Goal: Task Accomplishment & Management: Manage account settings

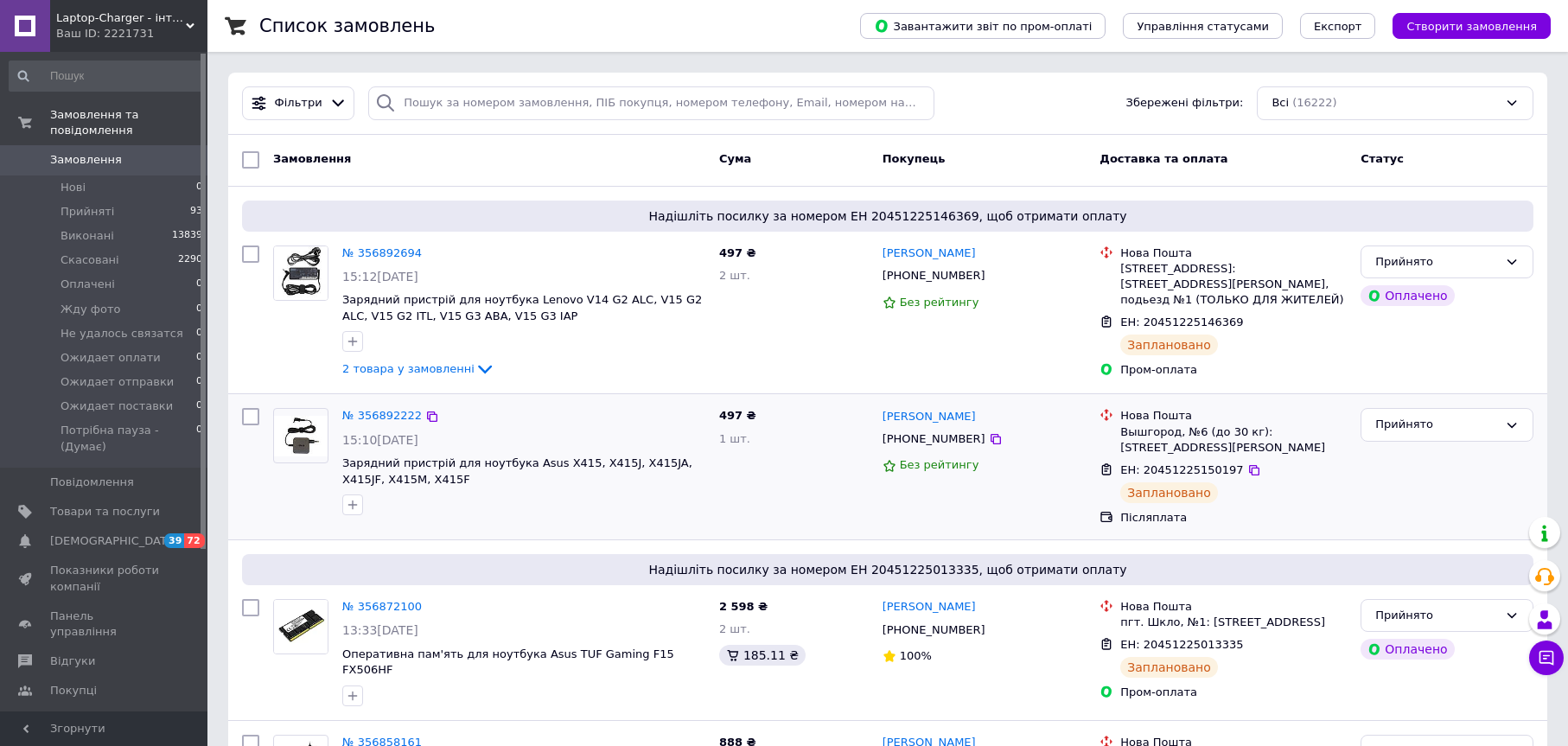
click at [823, 401] on div "497 ₴ 1 шт." at bounding box center [793, 465] width 163 height 130
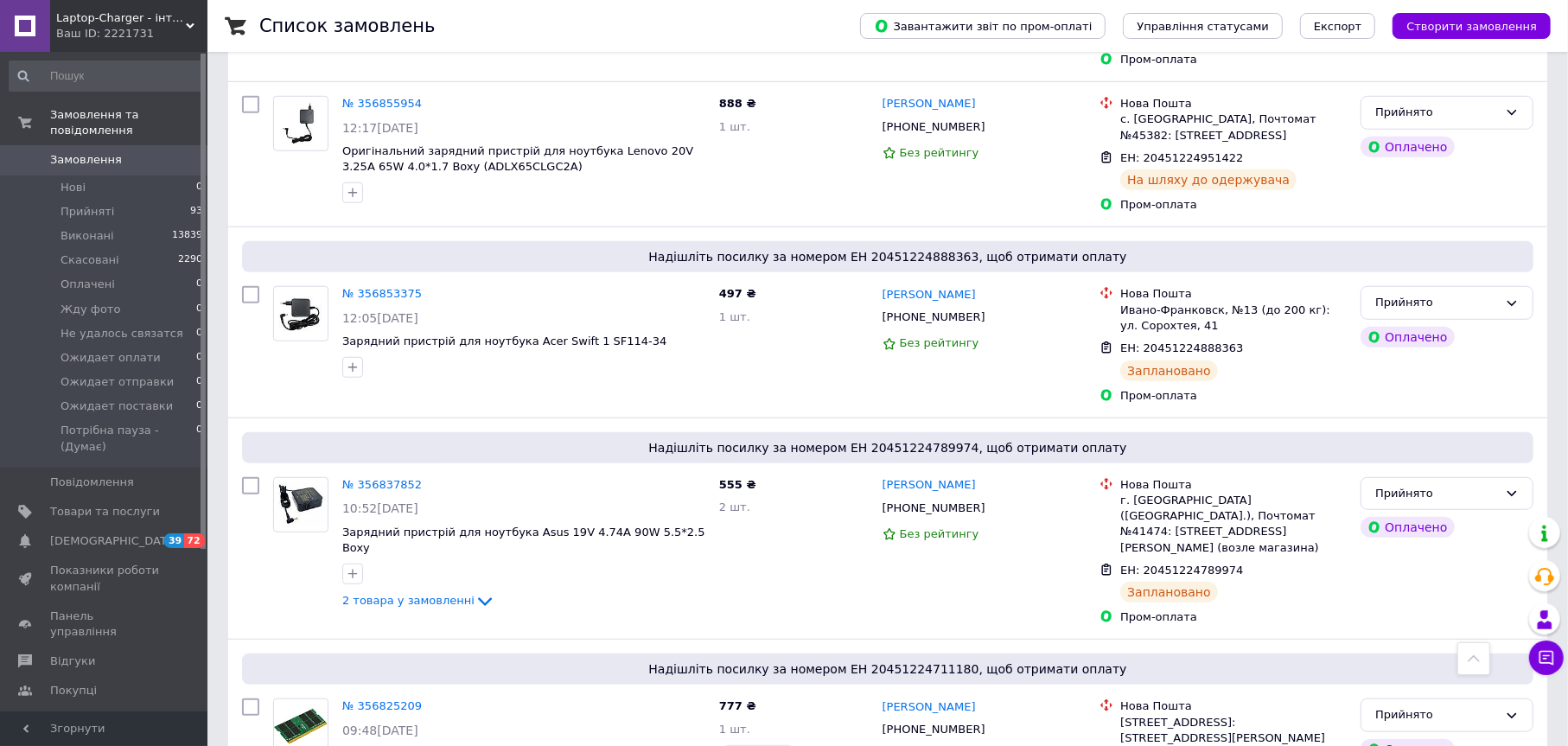
scroll to position [12952, 0]
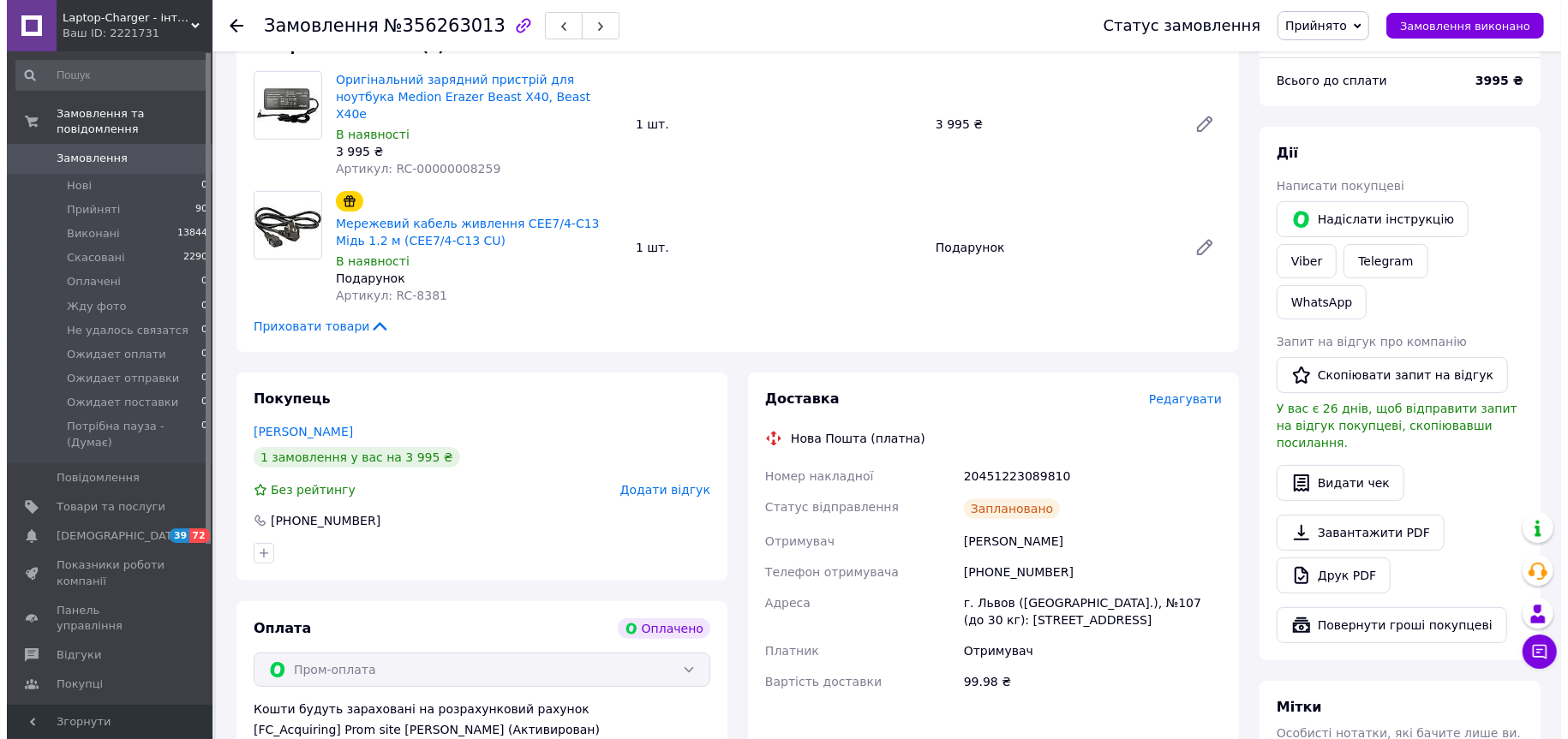
scroll to position [343, 0]
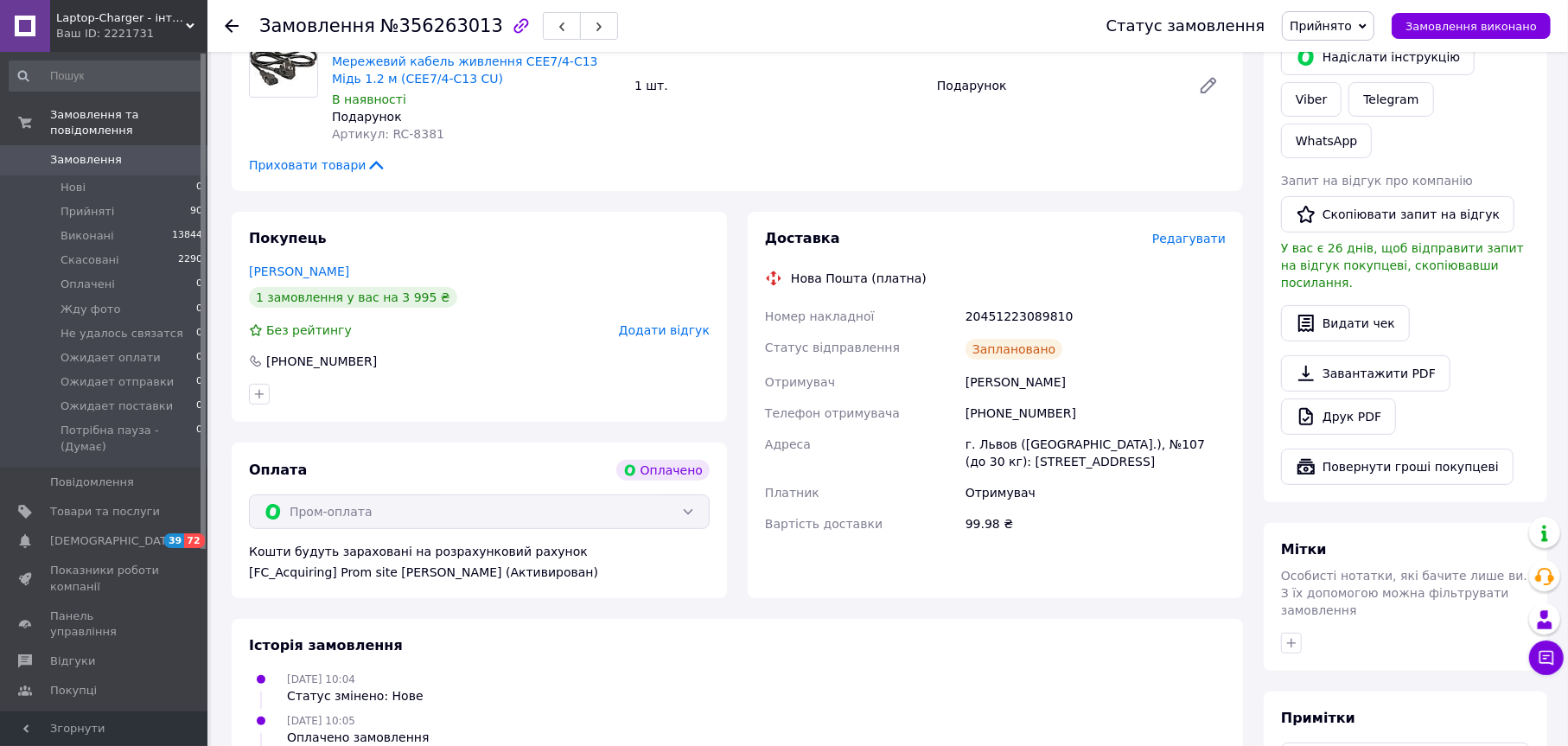
click at [1199, 231] on span "Редагувати" at bounding box center [1188, 238] width 74 height 14
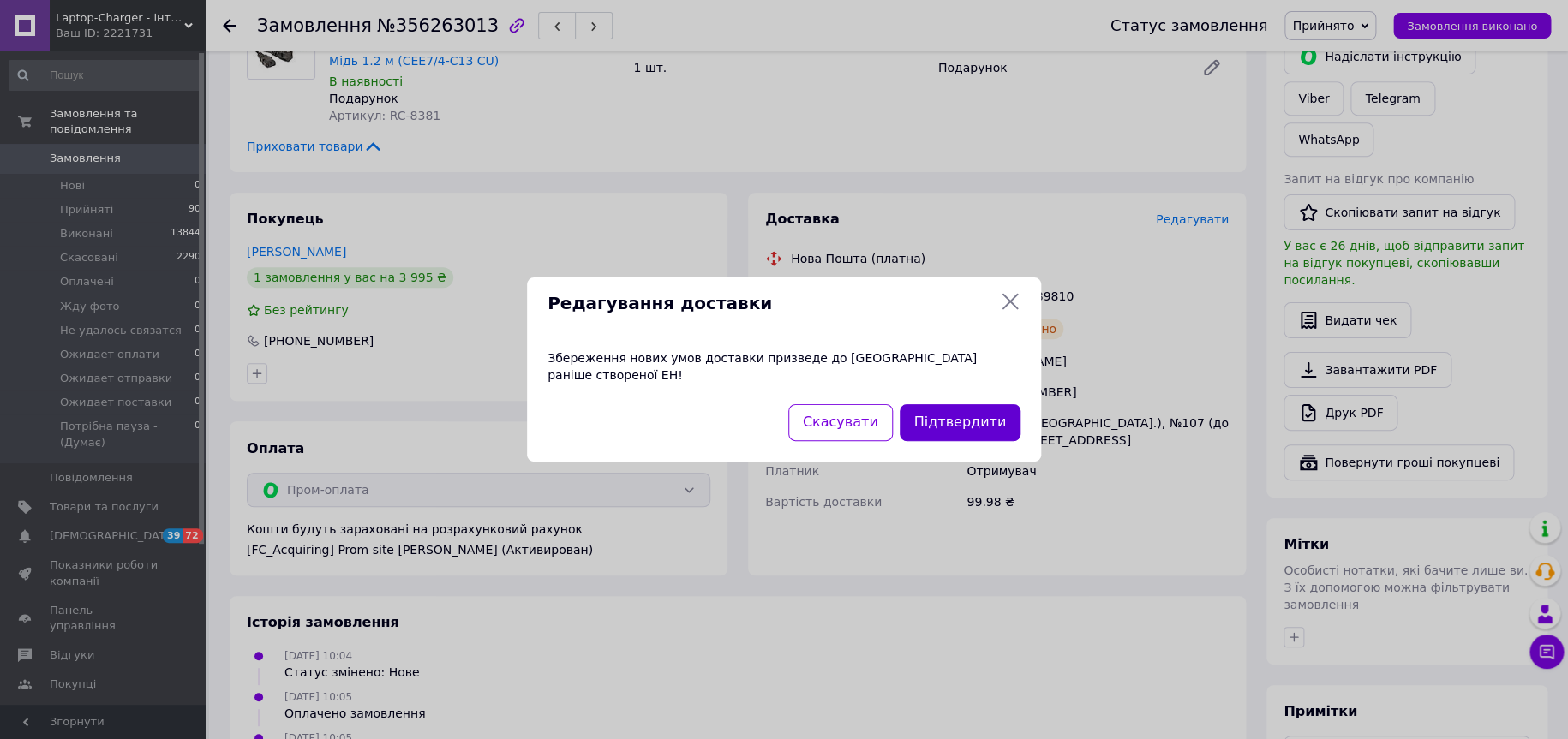
click at [933, 416] on button "Підтвердити" at bounding box center [960, 422] width 121 height 37
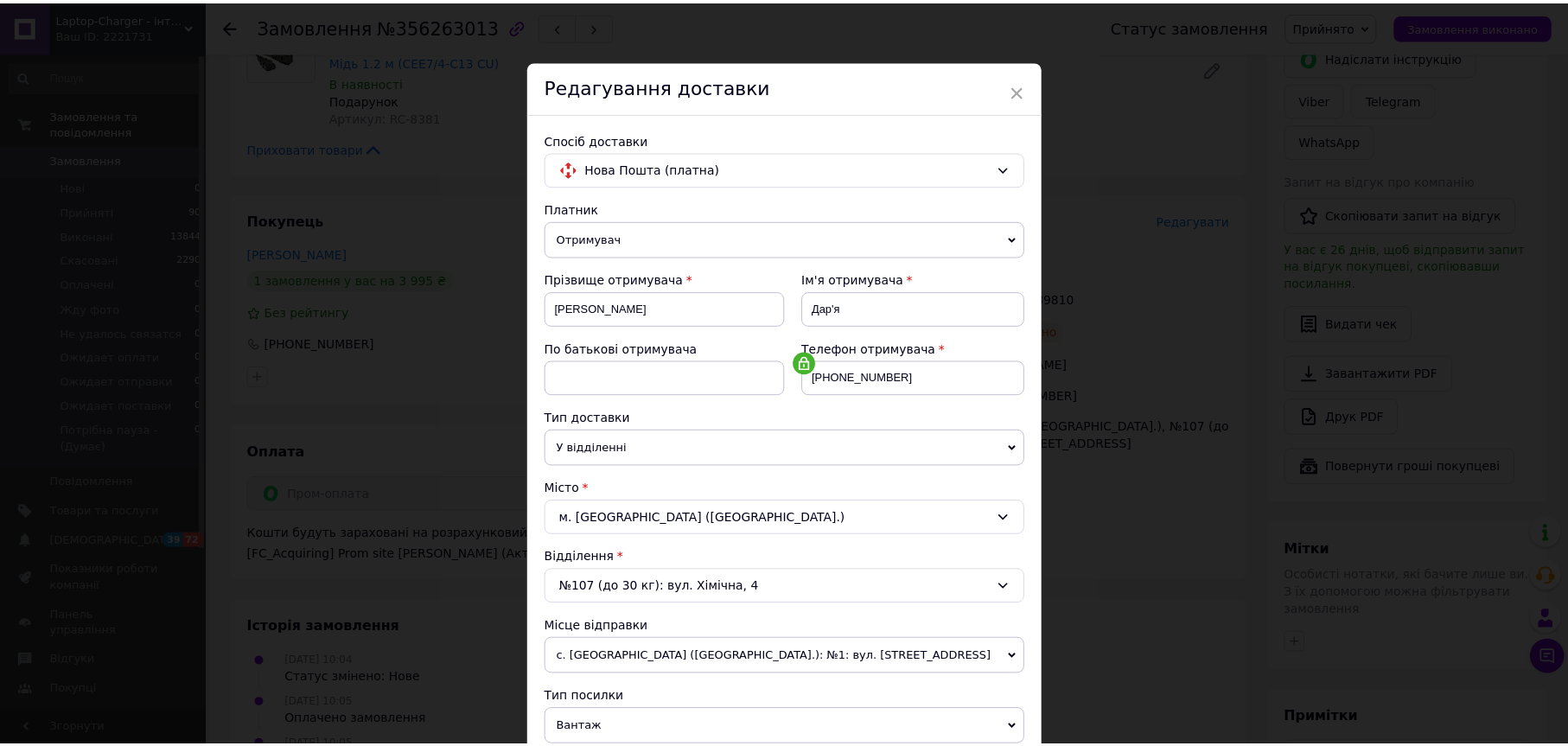
scroll to position [594, 0]
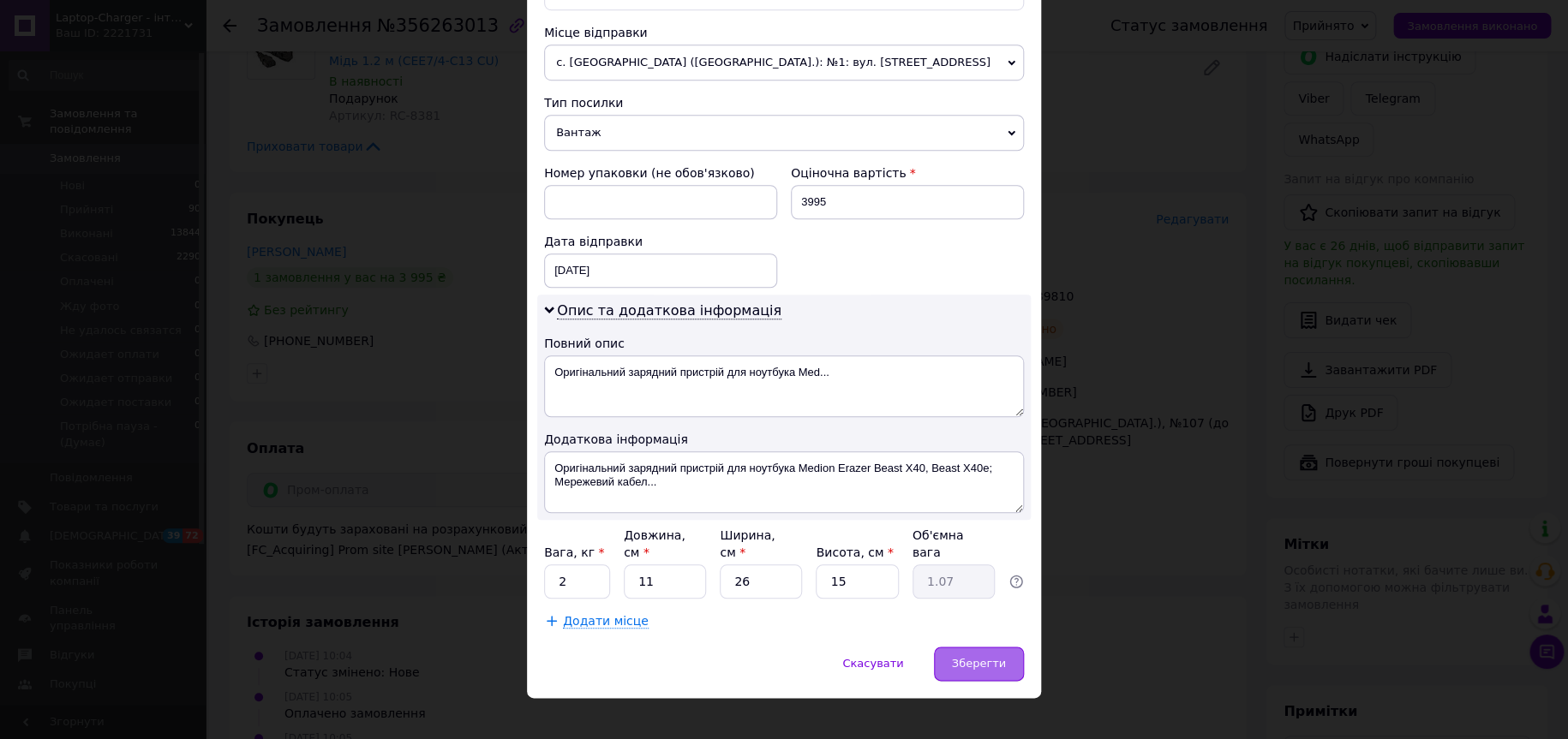
click at [985, 655] on div "Зберегти" at bounding box center [979, 664] width 90 height 34
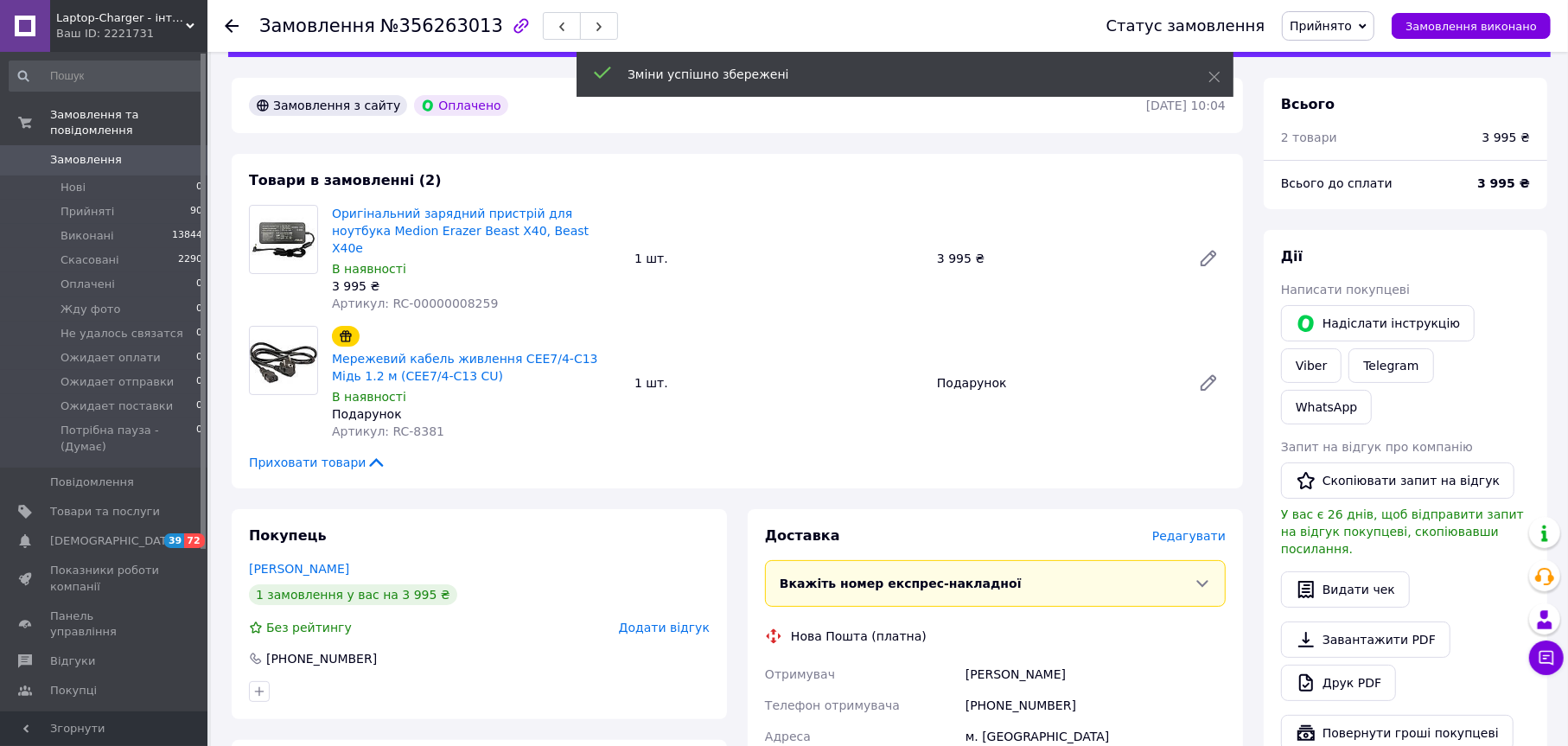
scroll to position [0, 0]
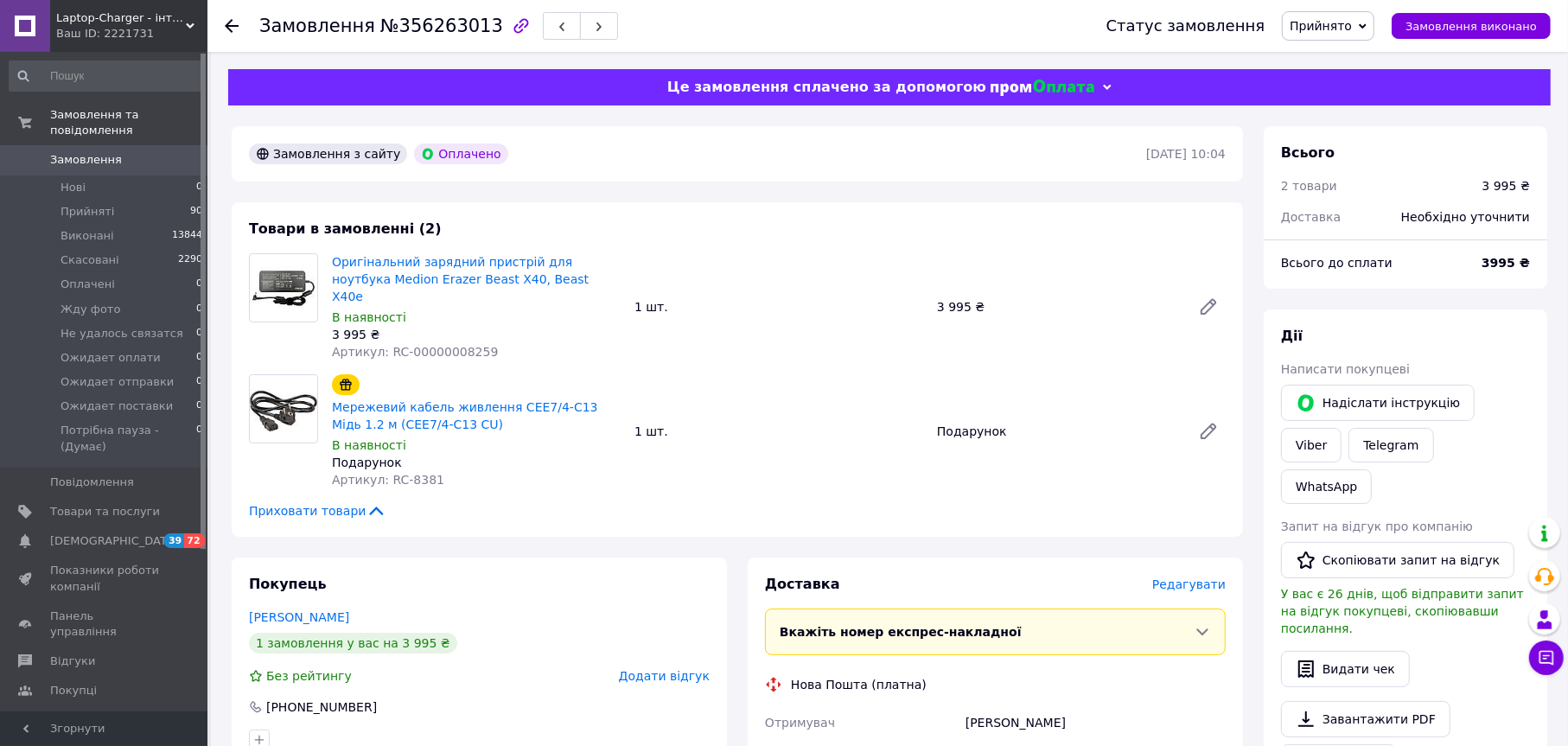
click at [1352, 31] on span "Прийнято" at bounding box center [1320, 26] width 62 height 14
click at [1338, 87] on li "Скасовано" at bounding box center [1365, 87] width 165 height 26
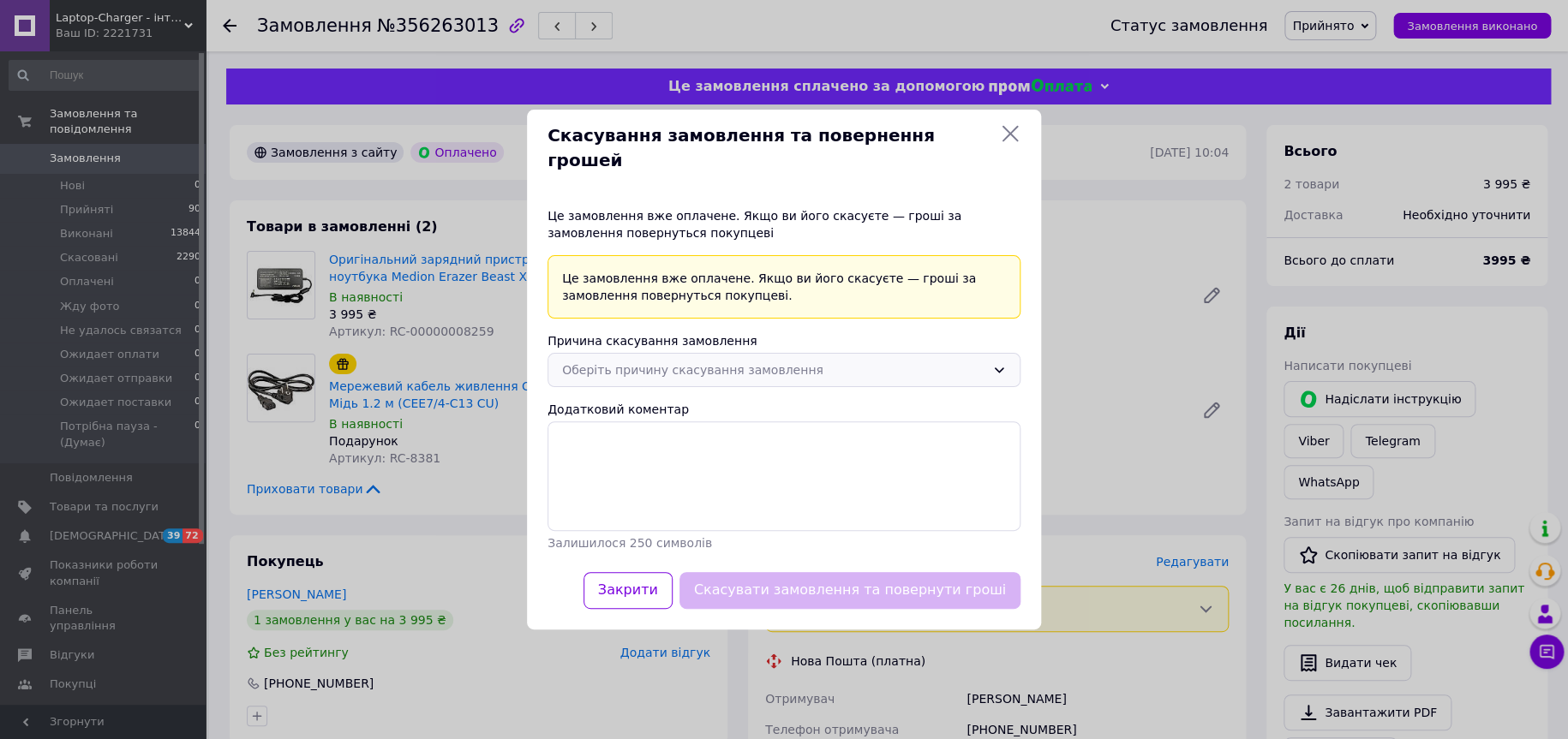
click at [703, 362] on div "Оберіть причину скасування замовлення" at bounding box center [774, 370] width 423 height 19
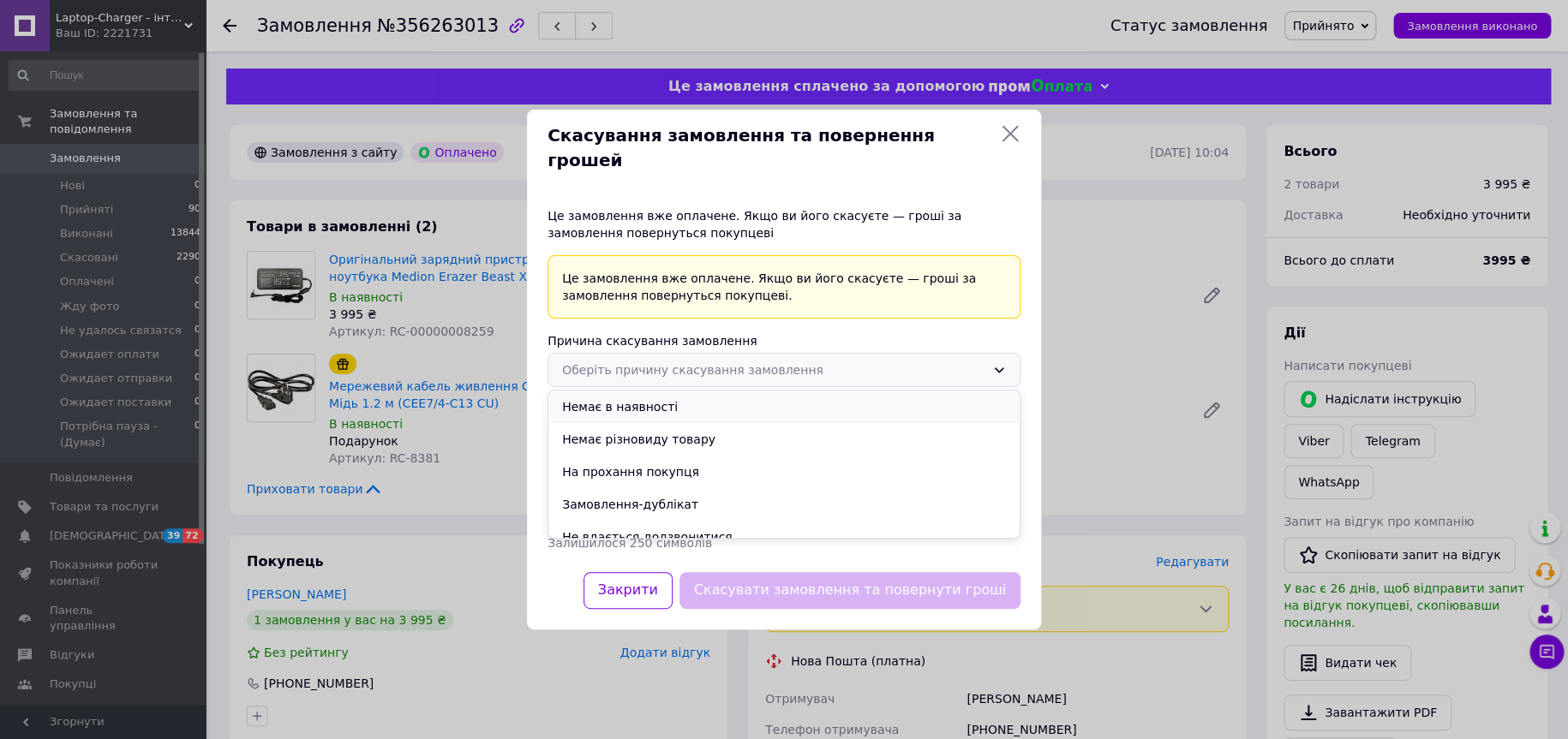
click at [617, 393] on li "Немає в наявності" at bounding box center [784, 407] width 471 height 32
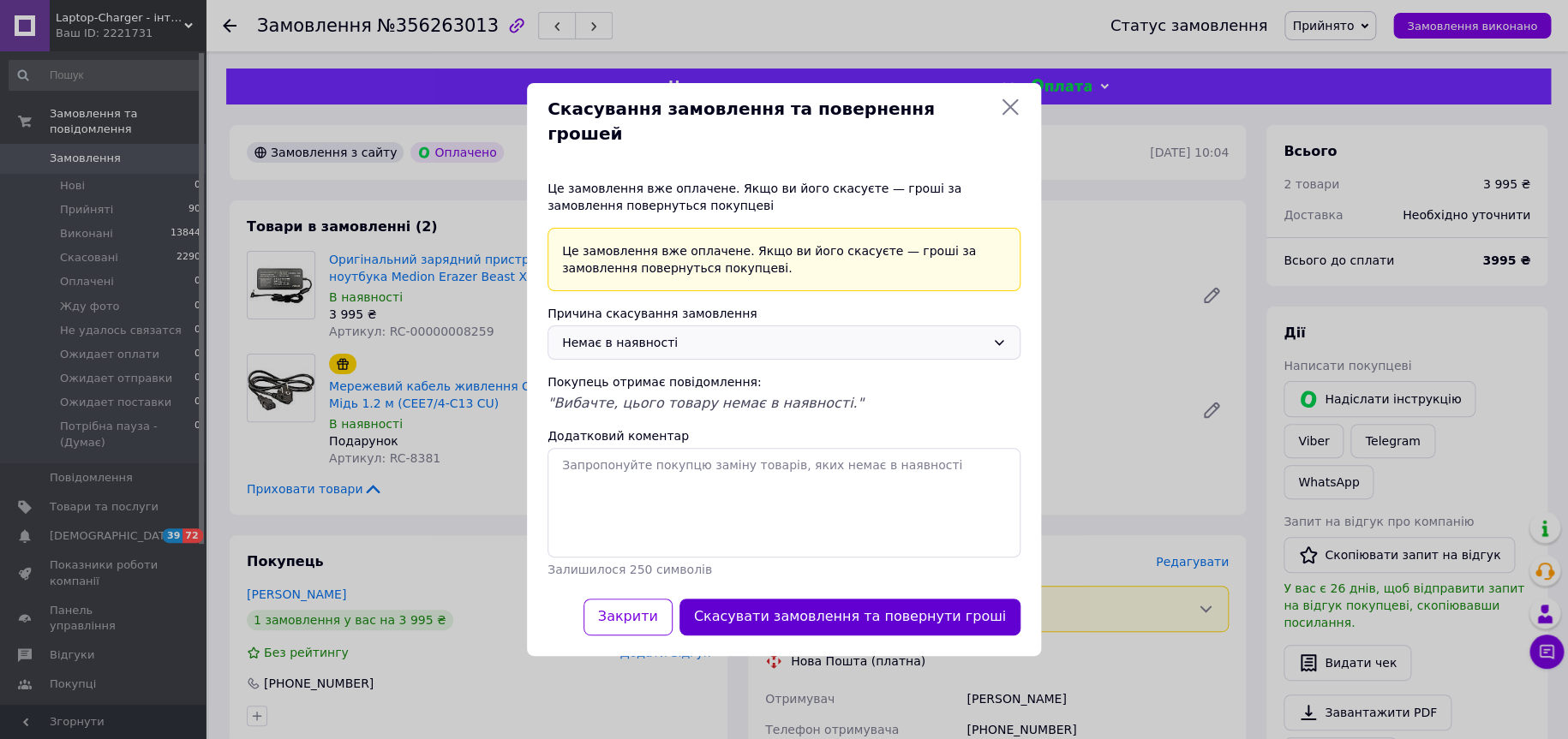
click at [812, 609] on button "Скасувати замовлення та повернути гроші" at bounding box center [850, 617] width 341 height 37
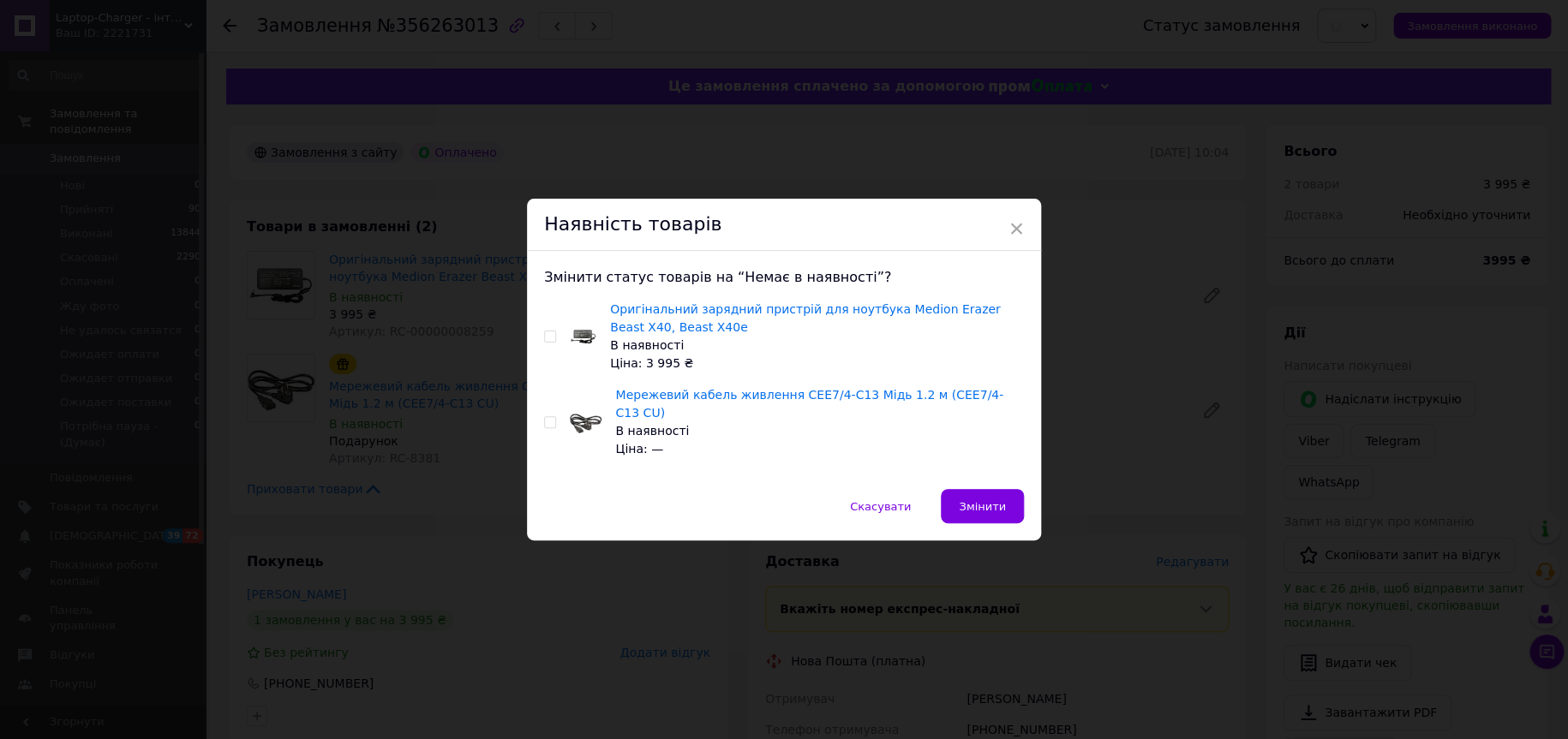
click at [550, 343] on input "checkbox" at bounding box center [550, 337] width 11 height 11
checkbox input "true"
click at [988, 500] on span "Змінити" at bounding box center [982, 506] width 47 height 13
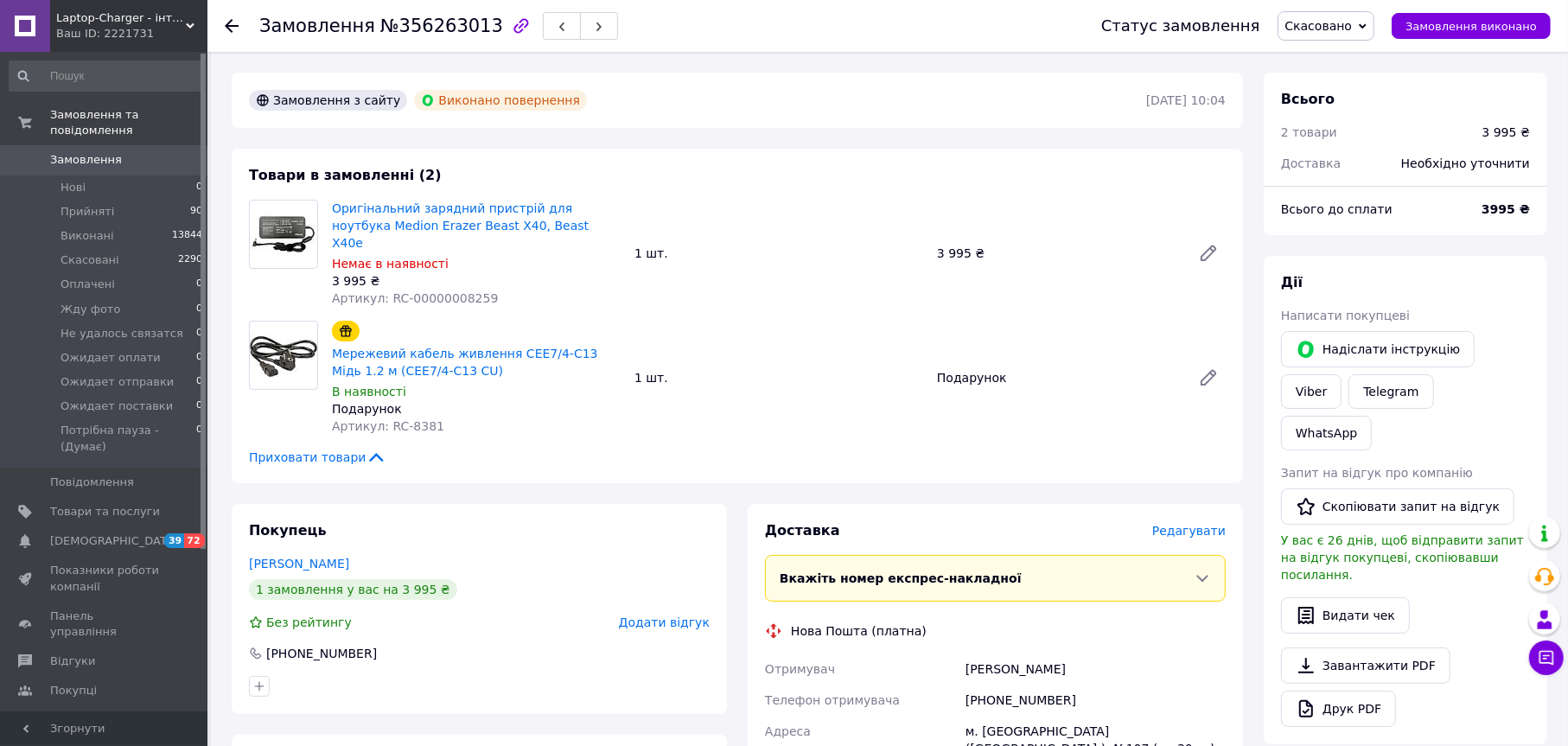
click at [423, 21] on span "№356263013" at bounding box center [442, 26] width 123 height 21
copy span "356263013"
click at [229, 21] on use at bounding box center [231, 26] width 14 height 14
